Goal: Check status: Check status

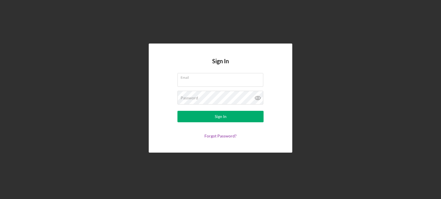
type input "[EMAIL_ADDRESS][DOMAIN_NAME]"
click at [199, 122] on form "Email [EMAIL_ADDRESS][DOMAIN_NAME] Password Sign In Forgot Password?" at bounding box center [220, 105] width 115 height 65
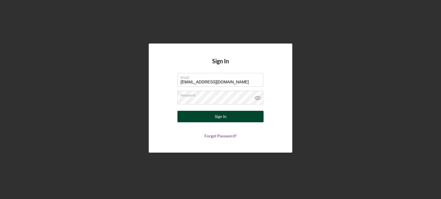
click at [199, 119] on button "Sign In" at bounding box center [220, 116] width 86 height 11
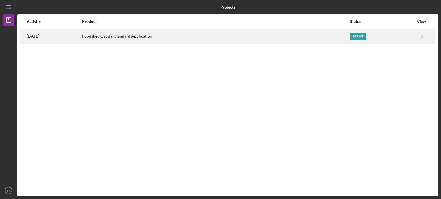
click at [357, 34] on div "Active" at bounding box center [358, 36] width 16 height 7
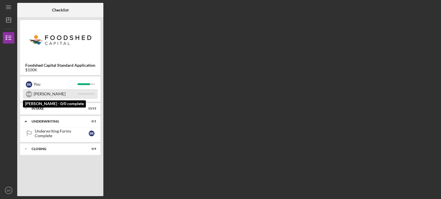
click at [86, 93] on div at bounding box center [85, 94] width 17 height 2
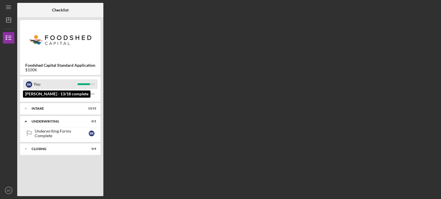
click at [81, 86] on div "B R You" at bounding box center [60, 84] width 75 height 10
click at [95, 84] on div "B R You" at bounding box center [60, 84] width 75 height 10
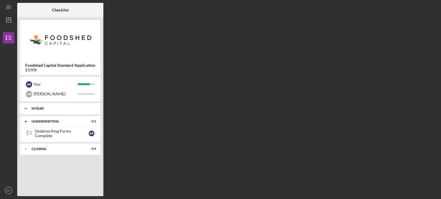
click at [90, 105] on div "Icon/Expander Intake 13 / 13" at bounding box center [60, 108] width 80 height 11
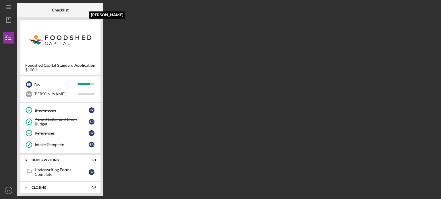
scroll to position [115, 0]
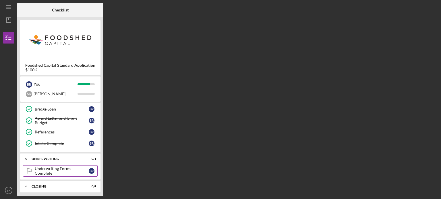
click at [79, 170] on div "Underwriting Forms Complete" at bounding box center [62, 171] width 54 height 9
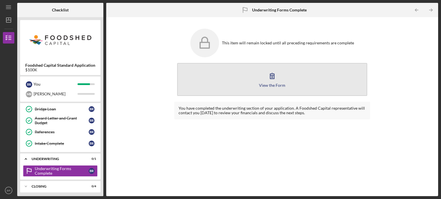
click at [252, 72] on button "View the Form Form" at bounding box center [272, 79] width 190 height 33
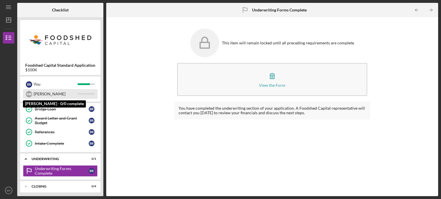
click at [58, 95] on div "[PERSON_NAME]" at bounding box center [56, 94] width 44 height 10
click at [26, 94] on div "M R" at bounding box center [29, 94] width 6 height 6
click at [32, 93] on div "[PERSON_NAME]" at bounding box center [60, 94] width 75 height 10
click at [53, 93] on div "[PERSON_NAME]" at bounding box center [56, 94] width 44 height 10
click at [93, 92] on div "[PERSON_NAME]" at bounding box center [60, 94] width 75 height 10
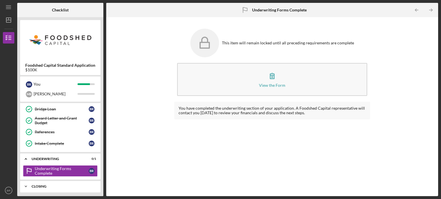
click at [54, 181] on div "Icon/Expander Closing 0 / 4" at bounding box center [60, 186] width 80 height 11
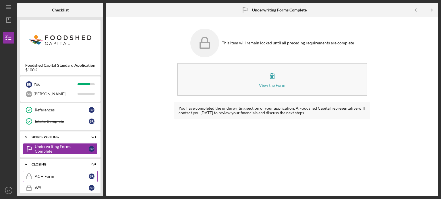
scroll to position [163, 0]
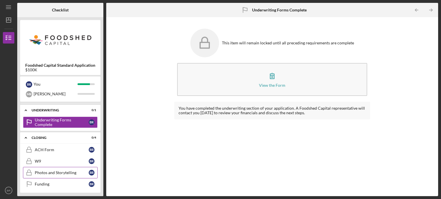
click at [53, 171] on div "Photos and Storytelling" at bounding box center [62, 173] width 54 height 5
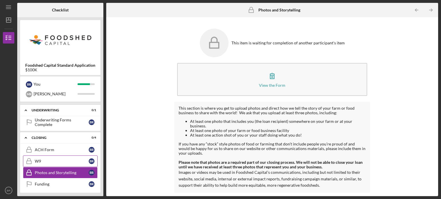
click at [50, 163] on link "W9 W9 B R" at bounding box center [60, 161] width 75 height 11
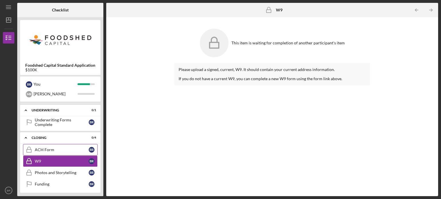
click at [48, 151] on link "ACH Form ACH Form B R" at bounding box center [60, 149] width 75 height 11
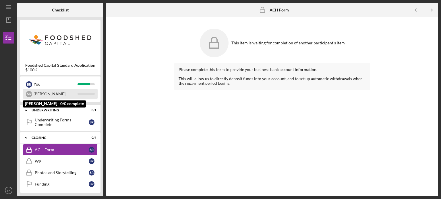
click at [45, 90] on div "[PERSON_NAME]" at bounding box center [56, 94] width 44 height 10
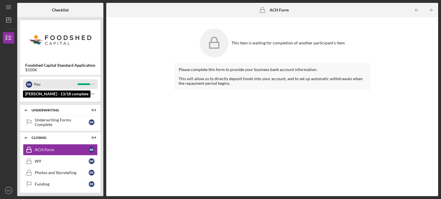
click at [81, 87] on div "B R You" at bounding box center [60, 84] width 75 height 10
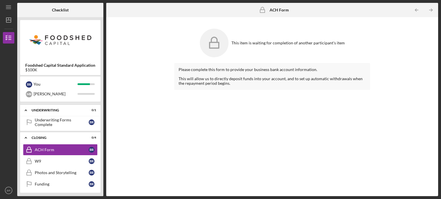
click at [79, 63] on b "Foodshed Capital Standard Application" at bounding box center [60, 65] width 70 height 5
click at [66, 121] on div "Underwriting Forms Complete" at bounding box center [62, 122] width 54 height 9
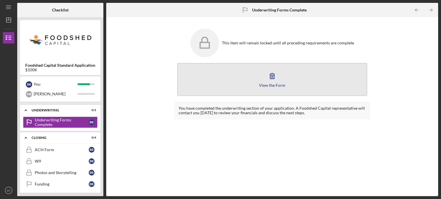
click at [218, 81] on button "View the Form Form" at bounding box center [272, 79] width 190 height 33
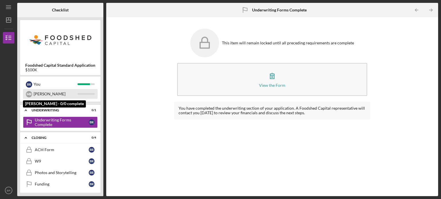
click at [78, 92] on div "[PERSON_NAME]" at bounding box center [60, 94] width 75 height 10
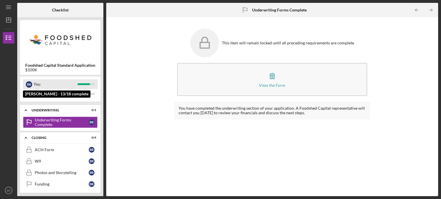
click at [78, 83] on div "B R You" at bounding box center [60, 84] width 75 height 10
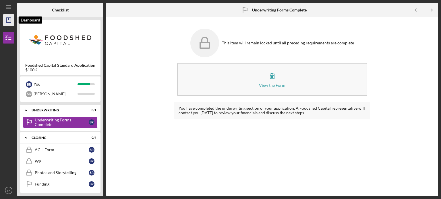
click at [6, 20] on line "button" at bounding box center [8, 20] width 5 height 0
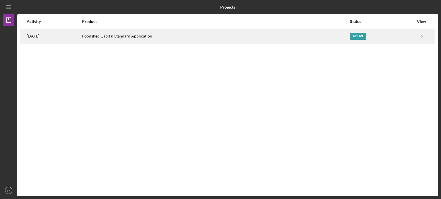
click at [358, 34] on div "Active" at bounding box center [358, 36] width 16 height 7
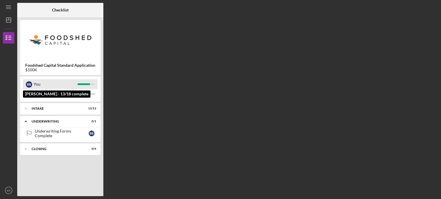
click at [82, 83] on div "B R You" at bounding box center [60, 84] width 75 height 10
click at [30, 82] on div "B R" at bounding box center [29, 84] width 6 height 6
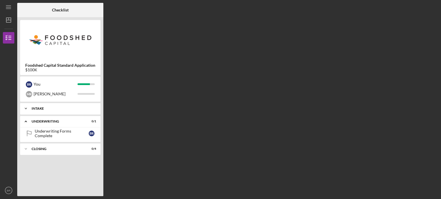
click at [73, 106] on div "Icon/Expander Intake 13 / 13" at bounding box center [60, 108] width 80 height 11
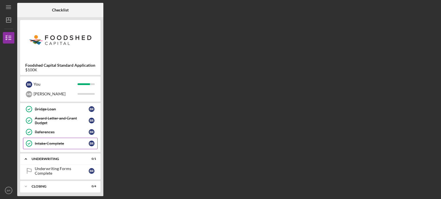
scroll to position [115, 0]
click at [91, 171] on div "B R" at bounding box center [92, 171] width 6 height 6
